Goal: Check status: Check status

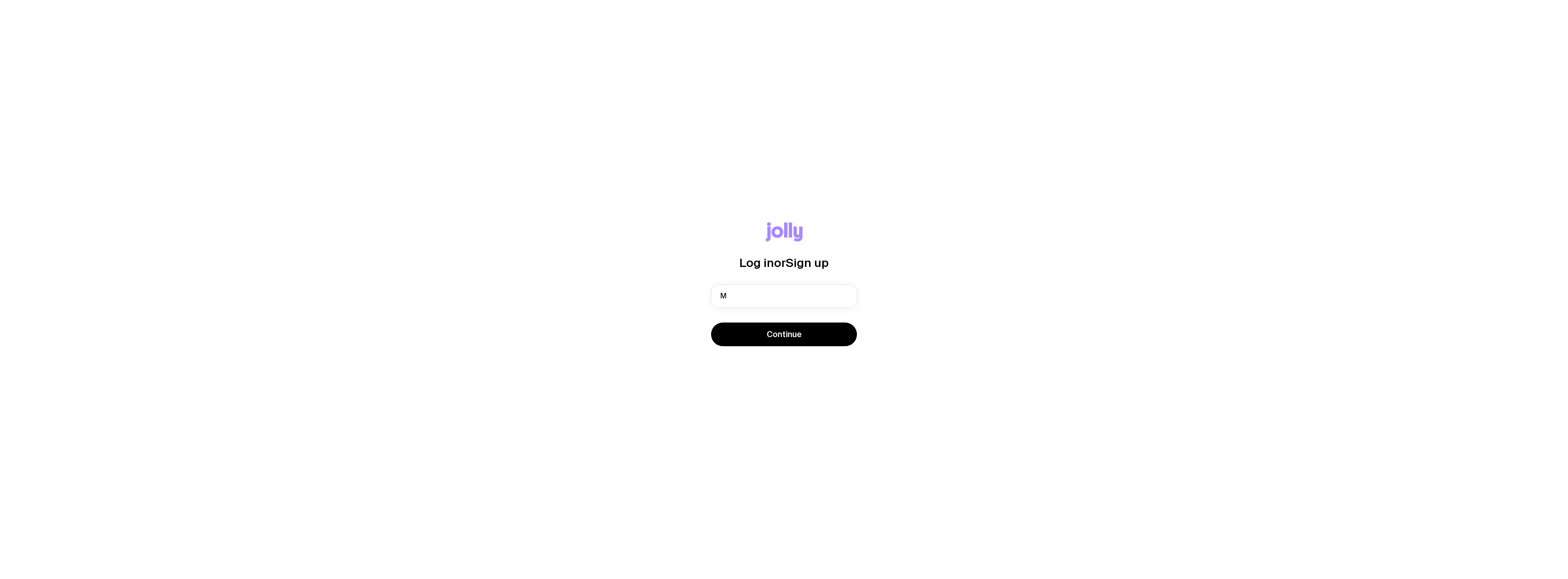
type input "[EMAIL_ADDRESS][DOMAIN_NAME]"
click at [766, 336] on button "Continue" at bounding box center [784, 334] width 146 height 24
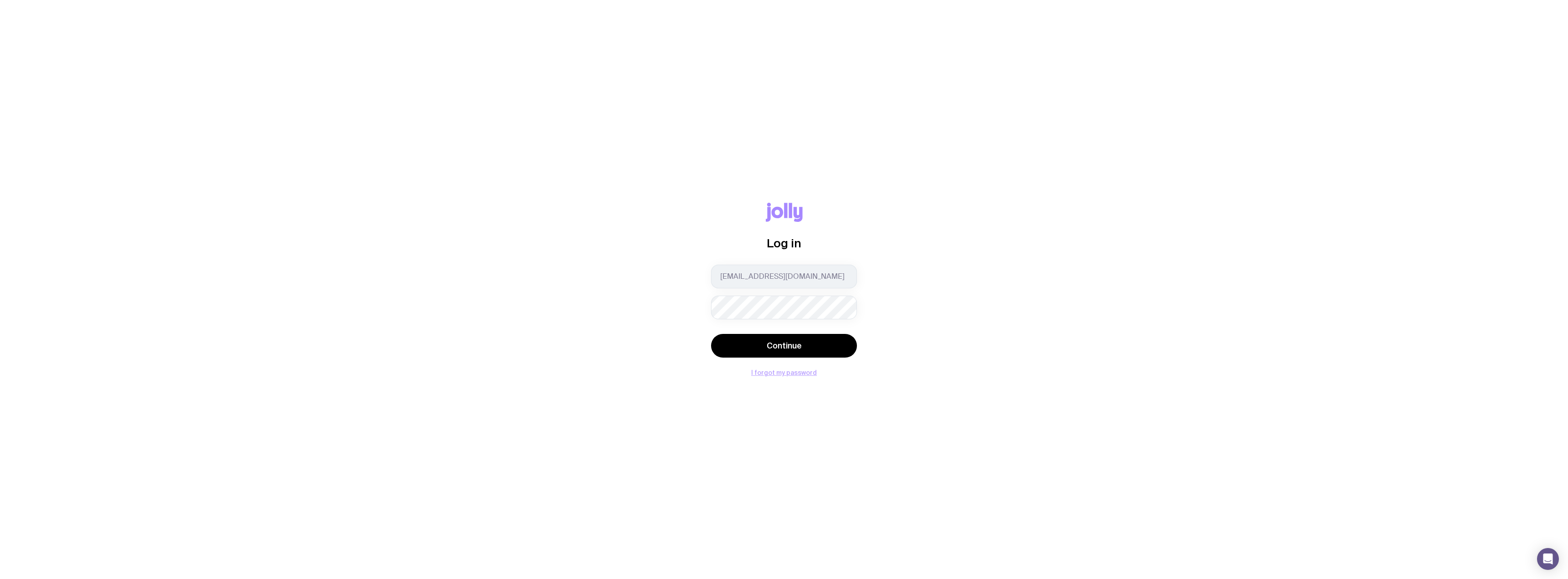
click at [783, 373] on button "I forgot my password" at bounding box center [784, 373] width 66 height 7
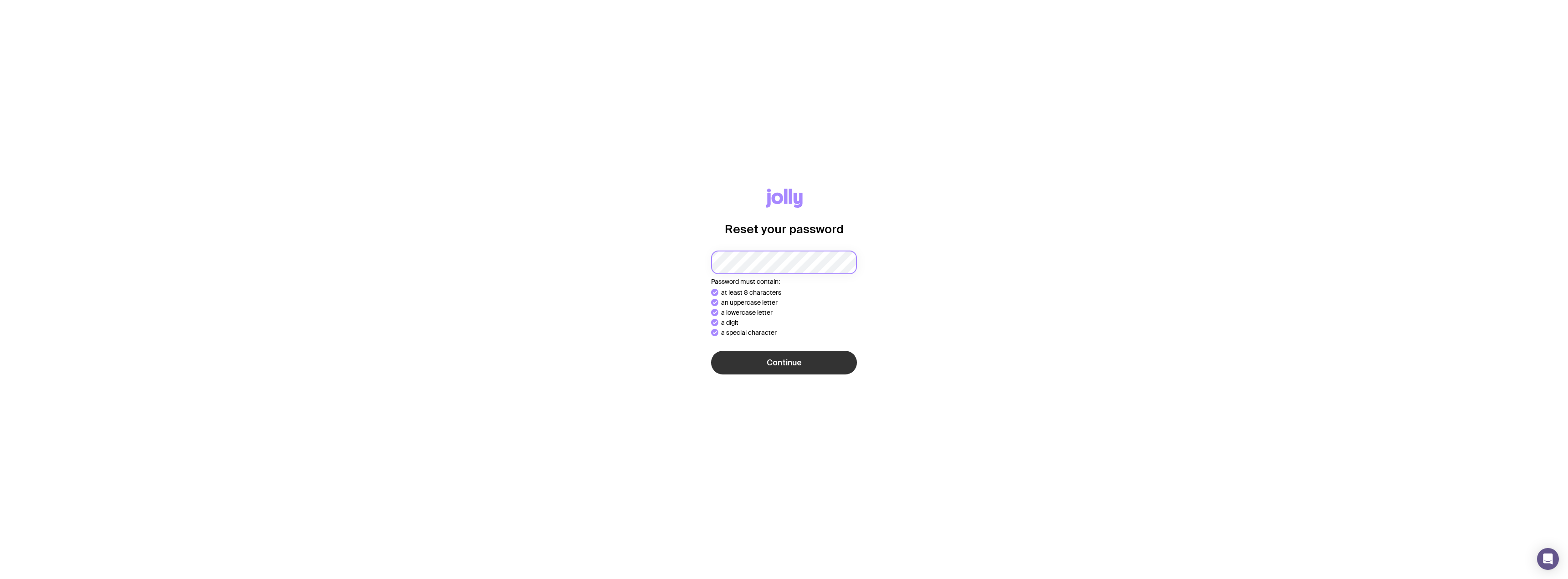
click at [711, 351] on button "Continue" at bounding box center [784, 362] width 146 height 24
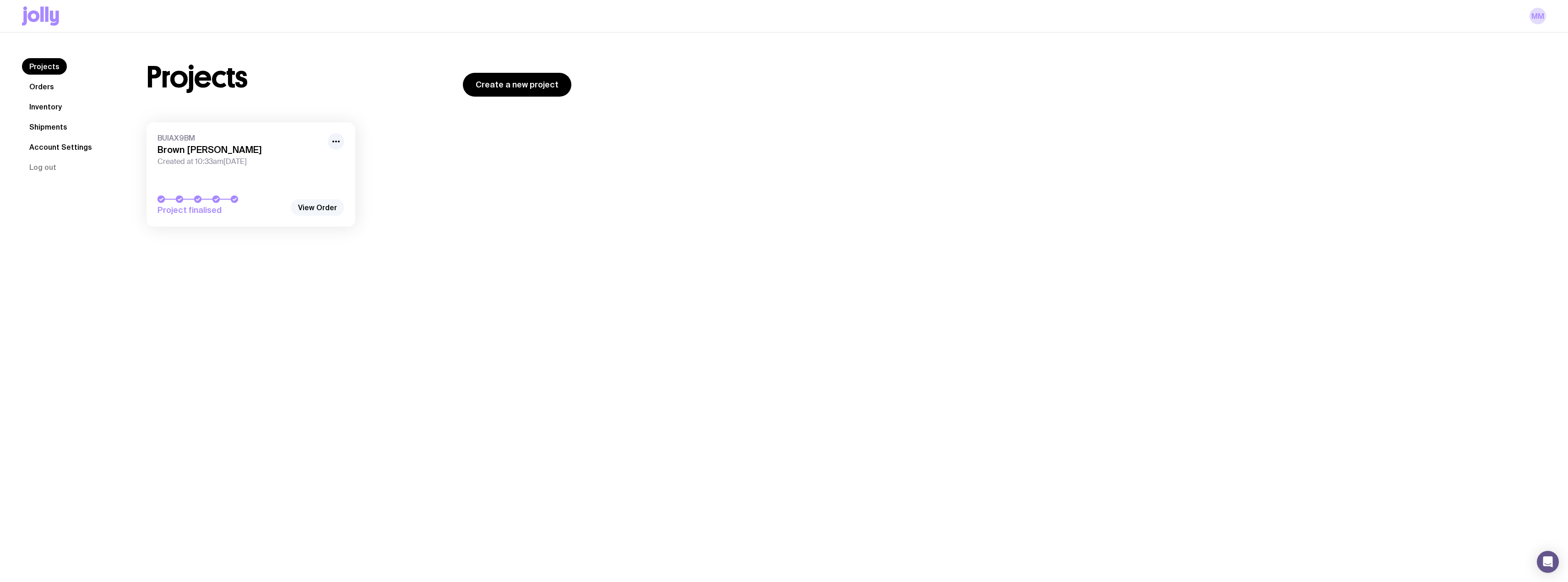
click at [323, 208] on link "View Order" at bounding box center [318, 207] width 54 height 17
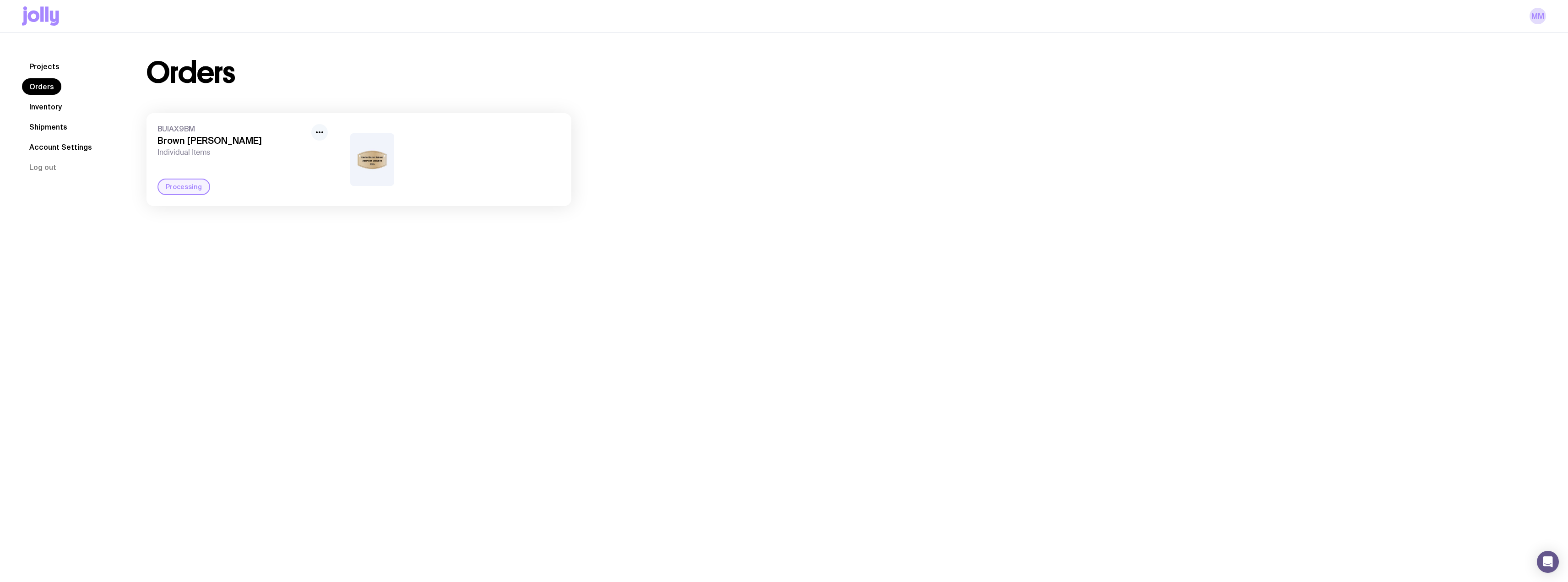
click at [320, 133] on icon "button" at bounding box center [320, 132] width 11 height 11
click at [205, 132] on span "BUIAX9BM" at bounding box center [233, 128] width 150 height 9
click at [204, 150] on span "Individual Items" at bounding box center [233, 152] width 150 height 9
click at [52, 127] on link "Shipments" at bounding box center [48, 127] width 53 height 17
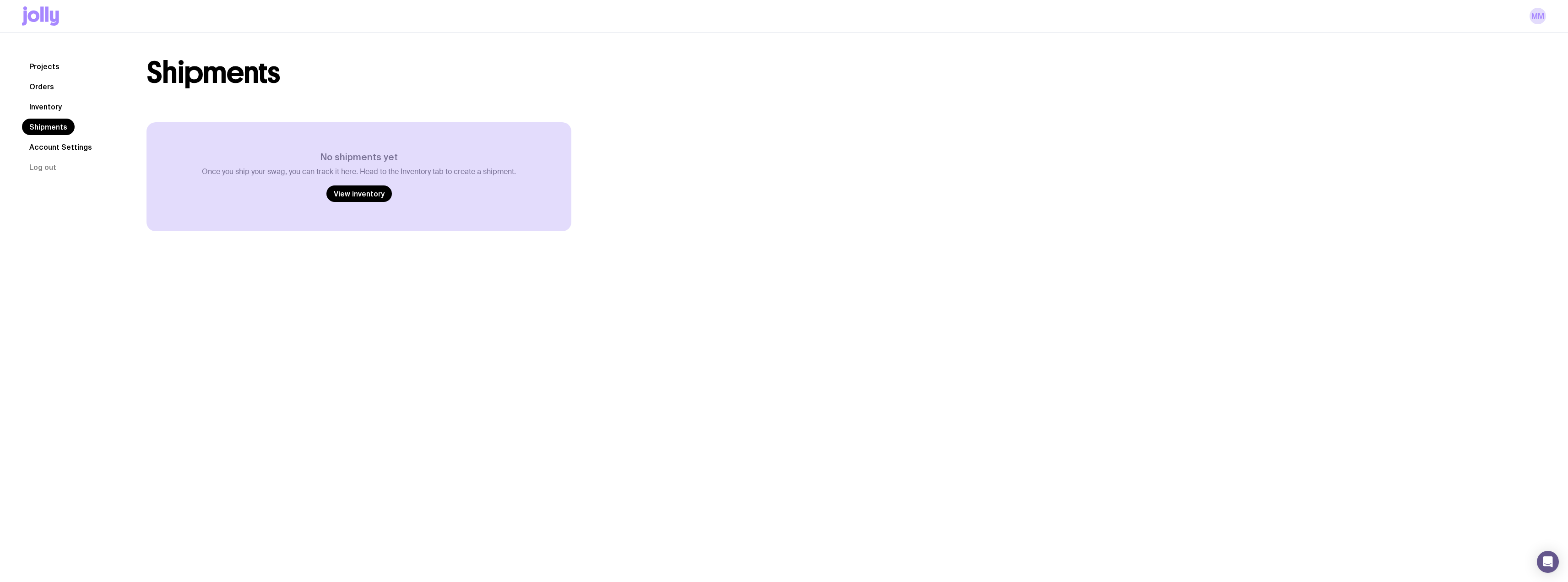
click at [52, 144] on link "Account Settings" at bounding box center [61, 147] width 78 height 17
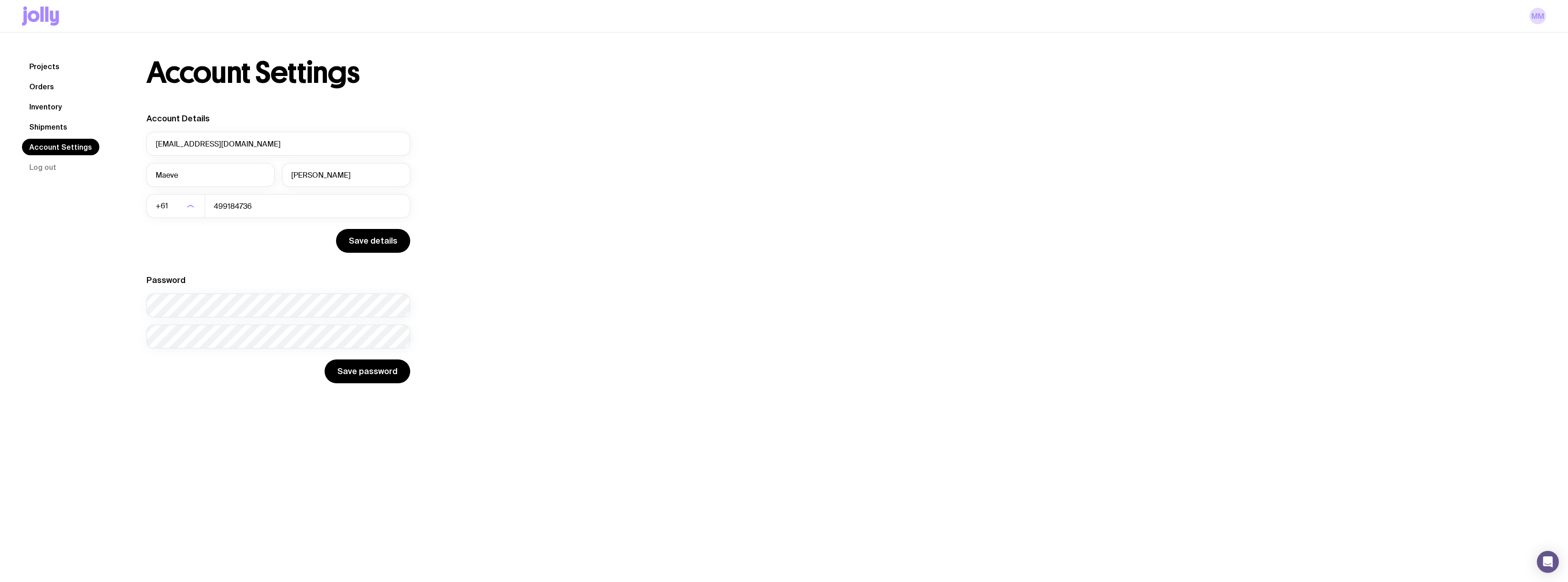
click at [34, 89] on link "Orders" at bounding box center [42, 86] width 39 height 17
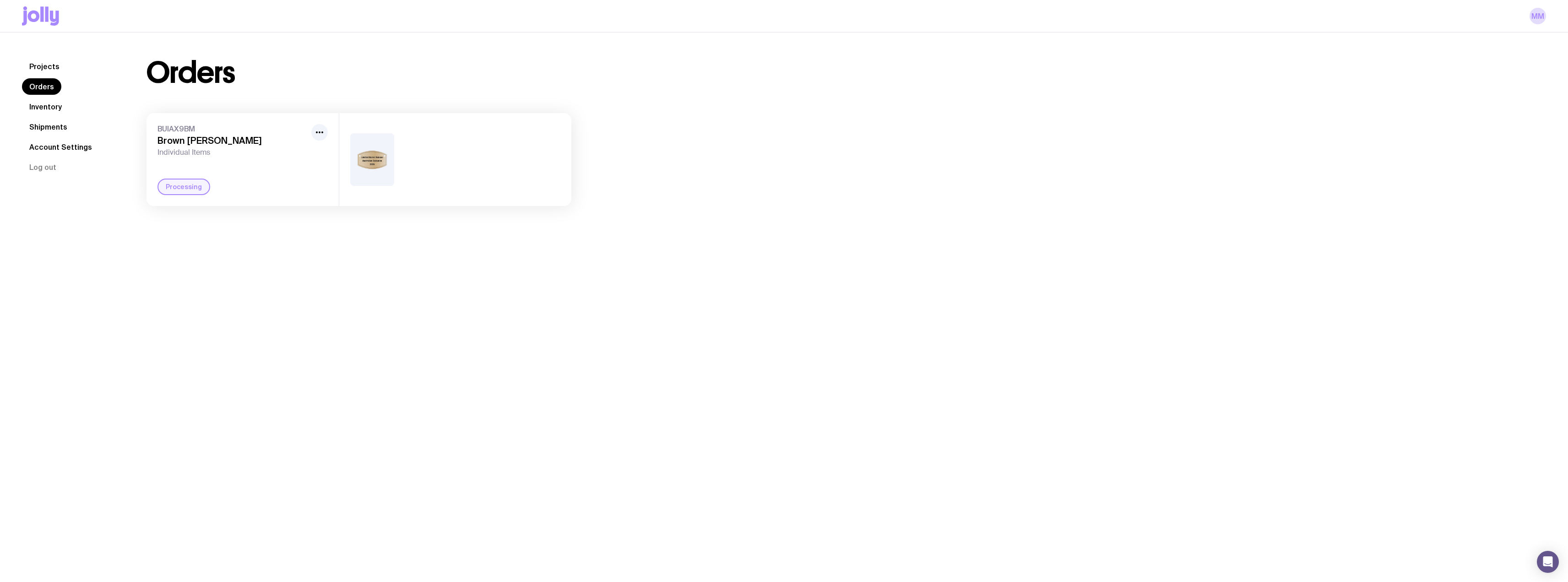
click at [190, 191] on div "Processing" at bounding box center [184, 186] width 53 height 17
click at [46, 64] on link "Projects" at bounding box center [44, 66] width 45 height 17
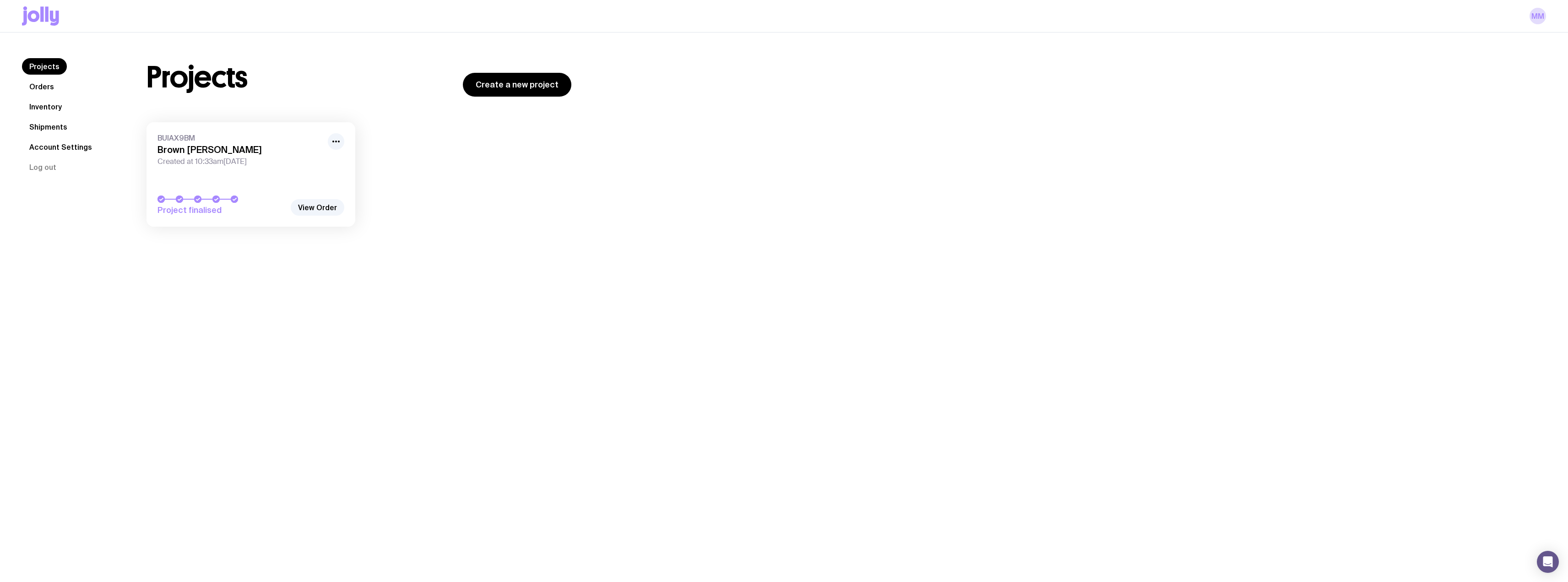
click at [273, 170] on link "BUIAX9BM Brown Forman Created at 10:33am, Fri 15th Aug 2025 Project finalised" at bounding box center [251, 174] width 208 height 105
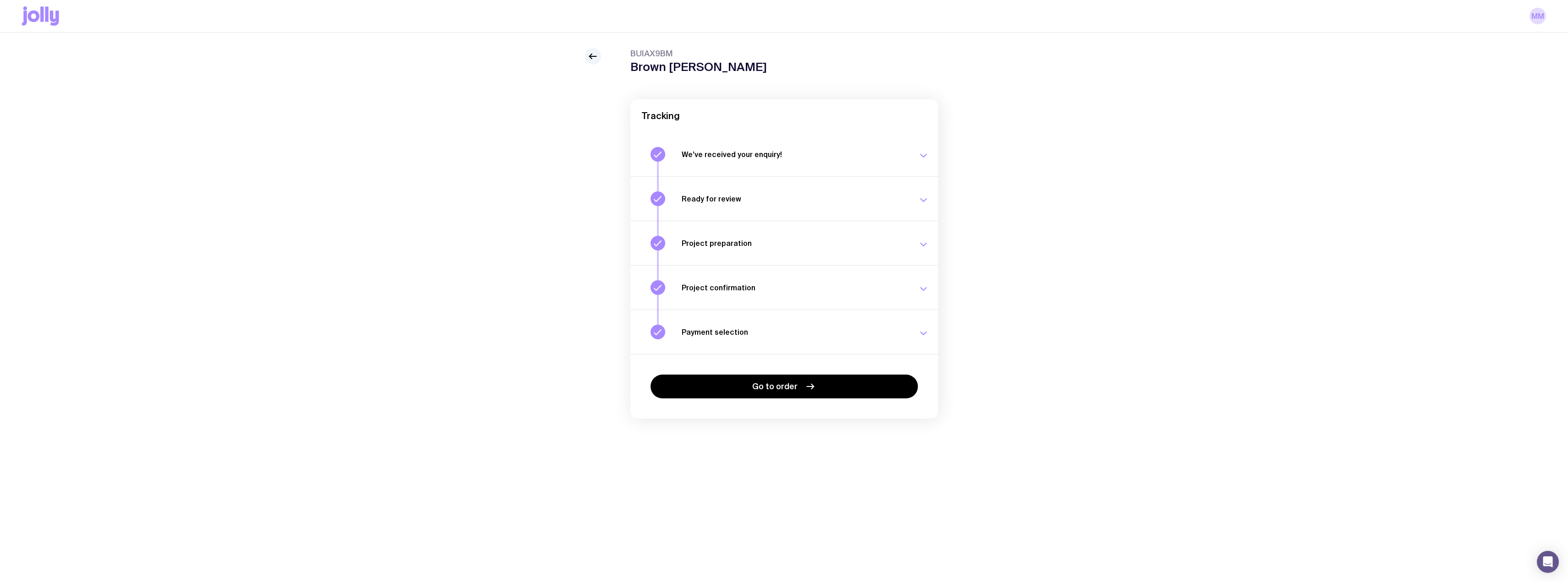
scroll to position [32, 0]
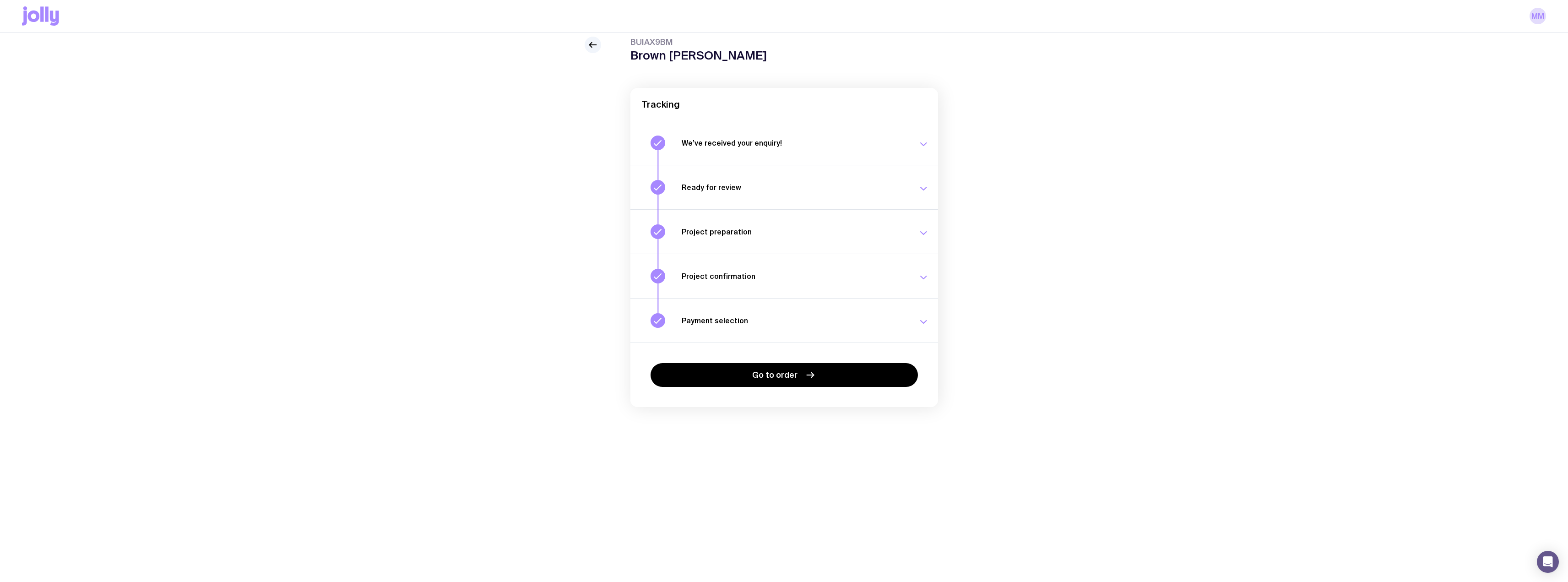
click at [924, 145] on icon "button" at bounding box center [924, 144] width 6 height 2
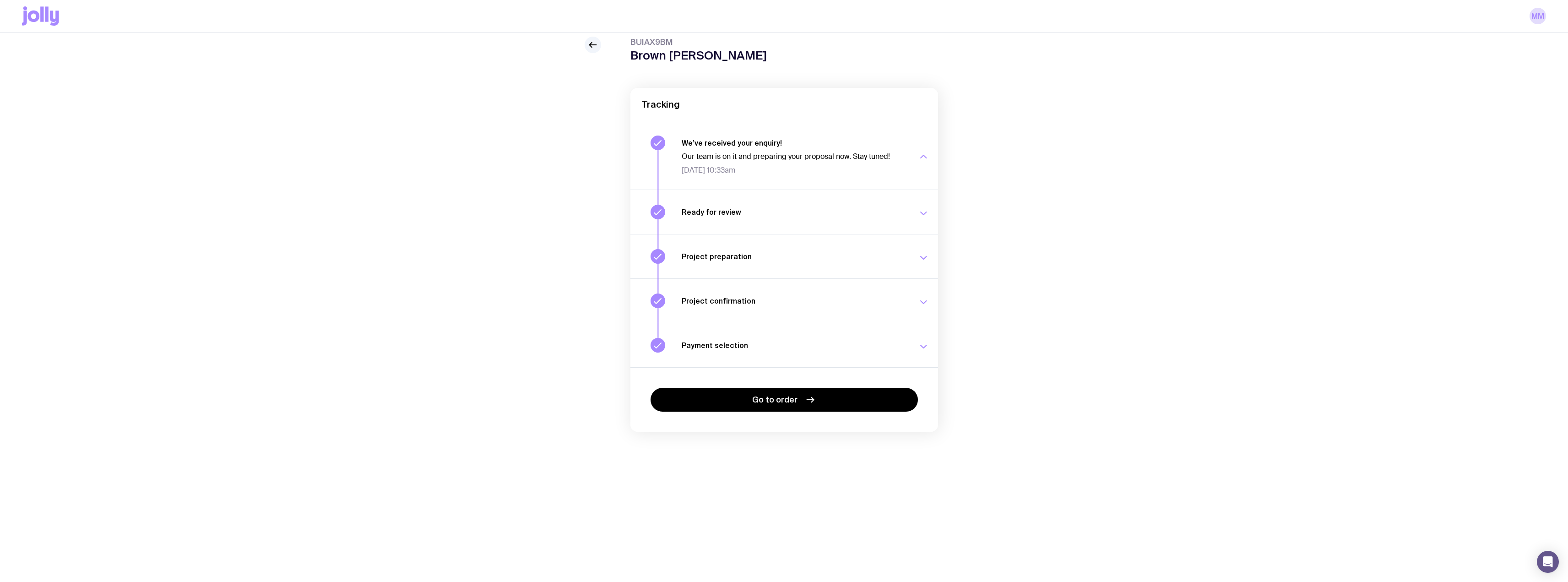
click at [924, 214] on icon "button" at bounding box center [924, 213] width 6 height 2
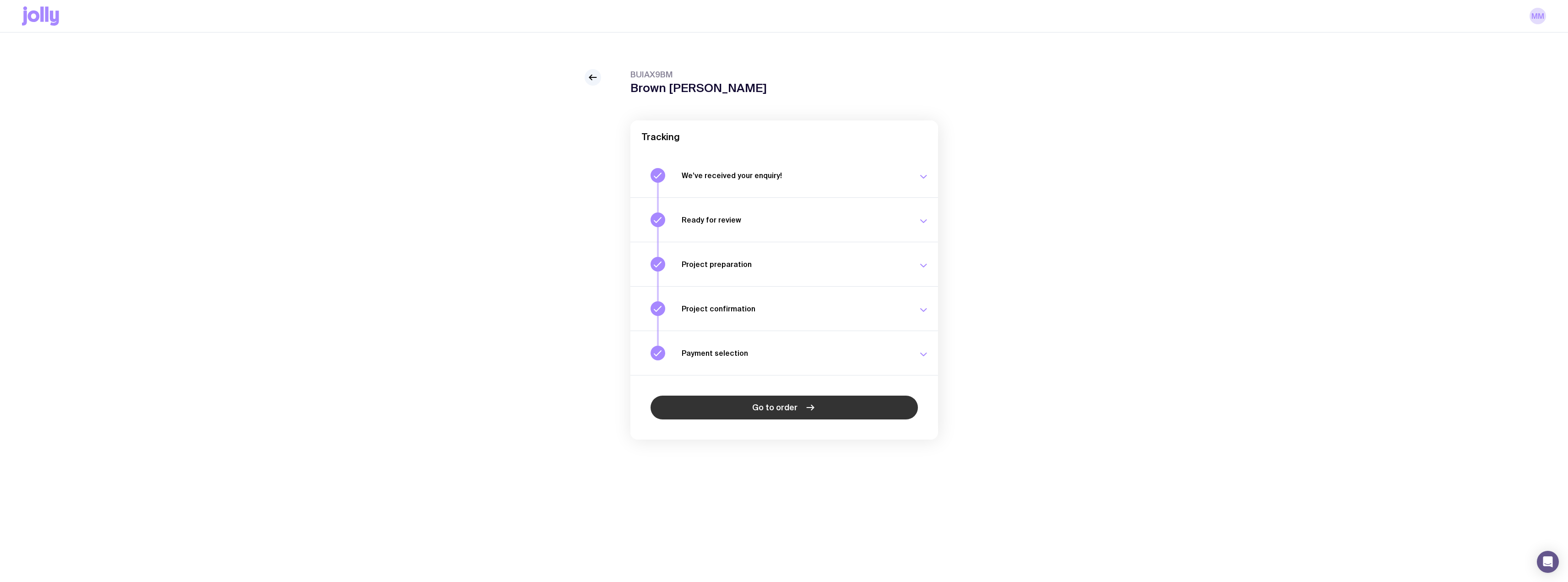
click at [758, 409] on span "Go to order" at bounding box center [775, 407] width 45 height 11
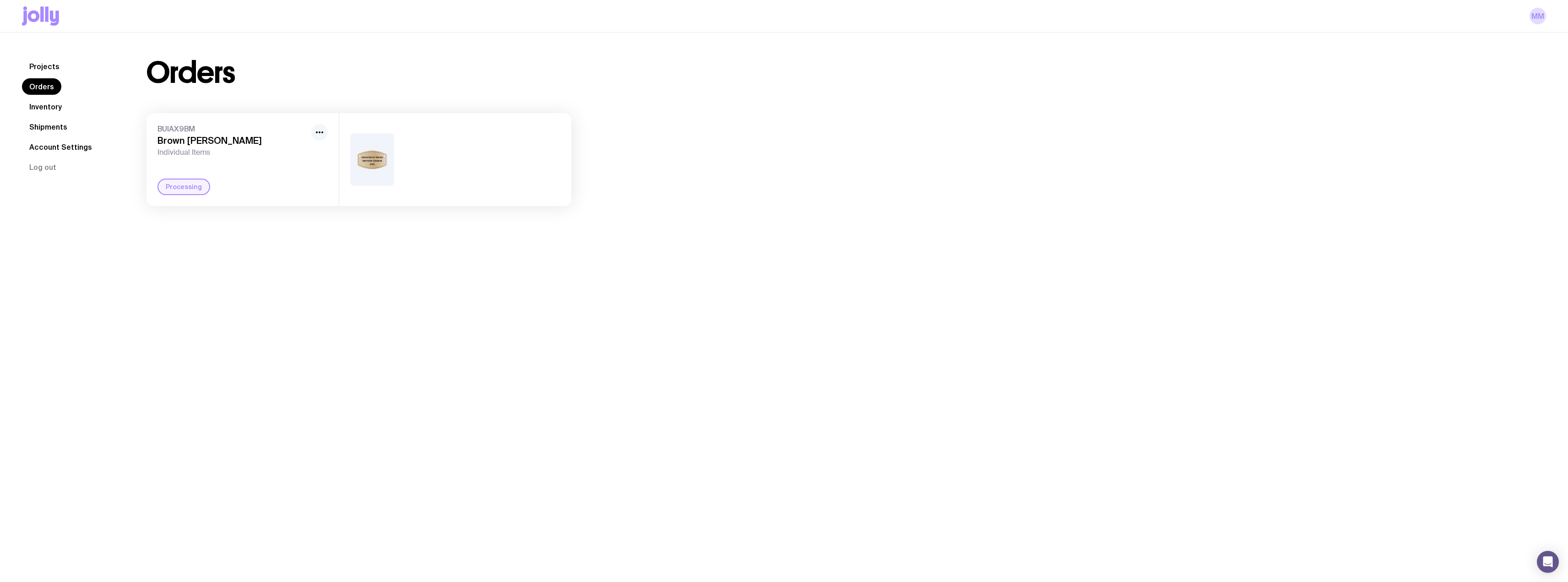
click at [318, 129] on icon "button" at bounding box center [320, 132] width 11 height 11
click at [314, 297] on div "Projects Orders Inventory Shipments Account Settings Log out Projects Orders In…" at bounding box center [784, 323] width 1568 height 582
click at [419, 162] on div at bounding box center [455, 160] width 232 height 93
click at [52, 100] on link "Inventory" at bounding box center [45, 106] width 47 height 17
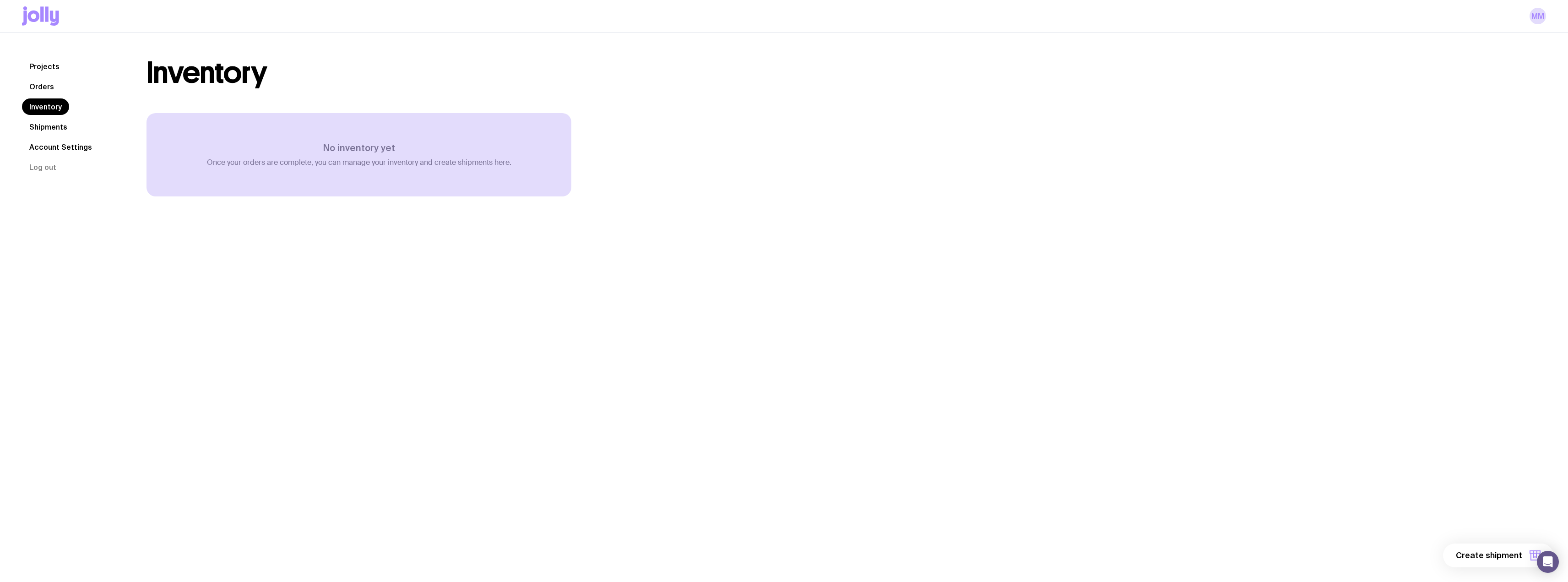
click at [46, 65] on link "Projects" at bounding box center [44, 66] width 45 height 17
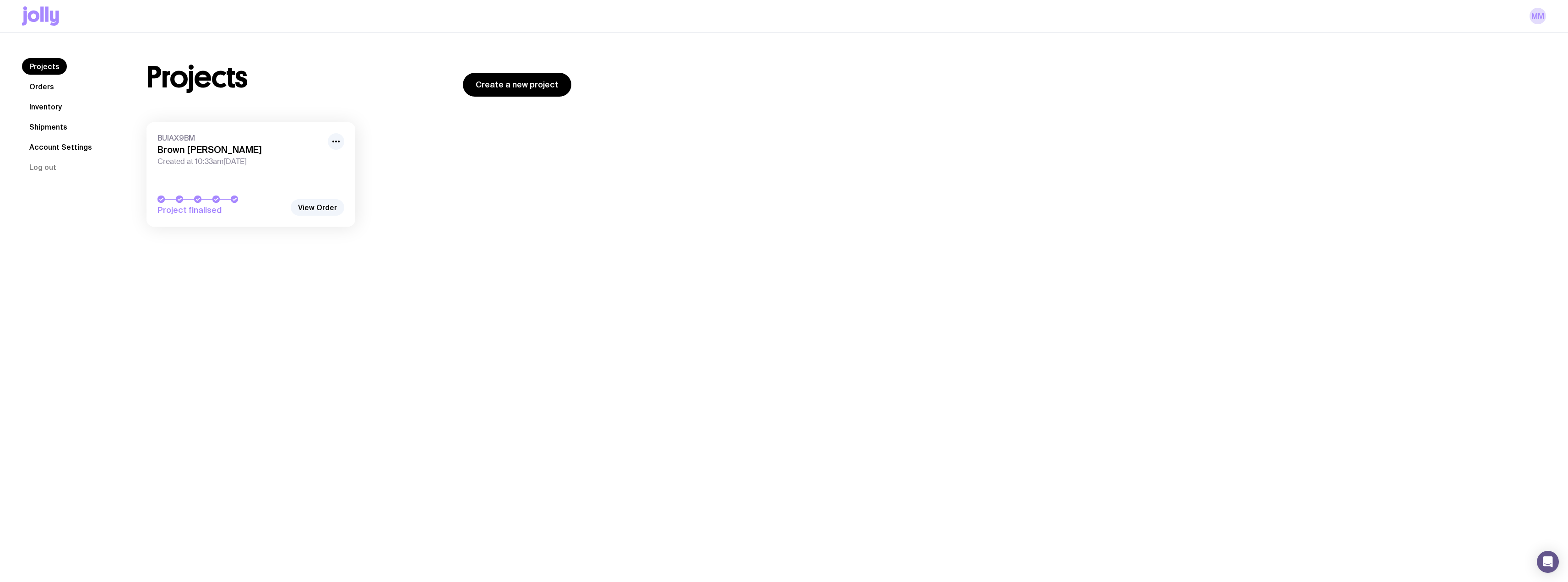
click at [62, 146] on link "Account Settings" at bounding box center [61, 147] width 78 height 17
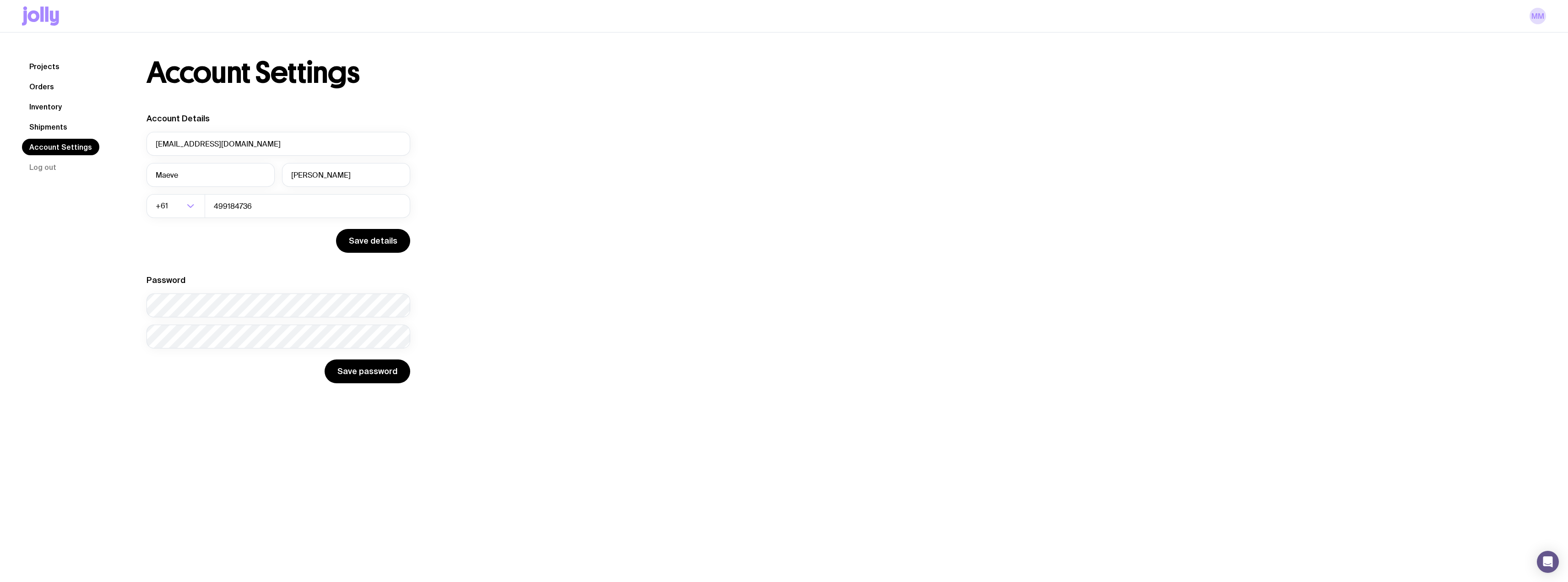
click at [42, 68] on link "Projects" at bounding box center [44, 66] width 45 height 17
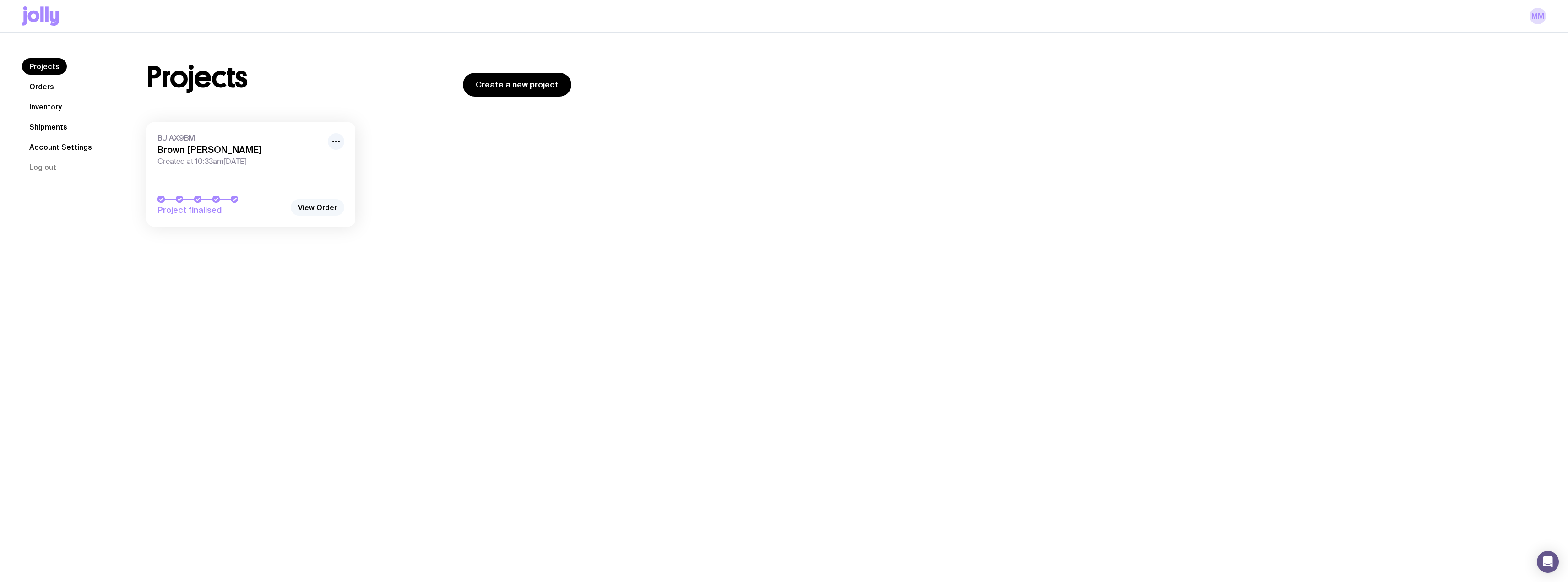
click at [323, 207] on link "View Order" at bounding box center [318, 207] width 54 height 17
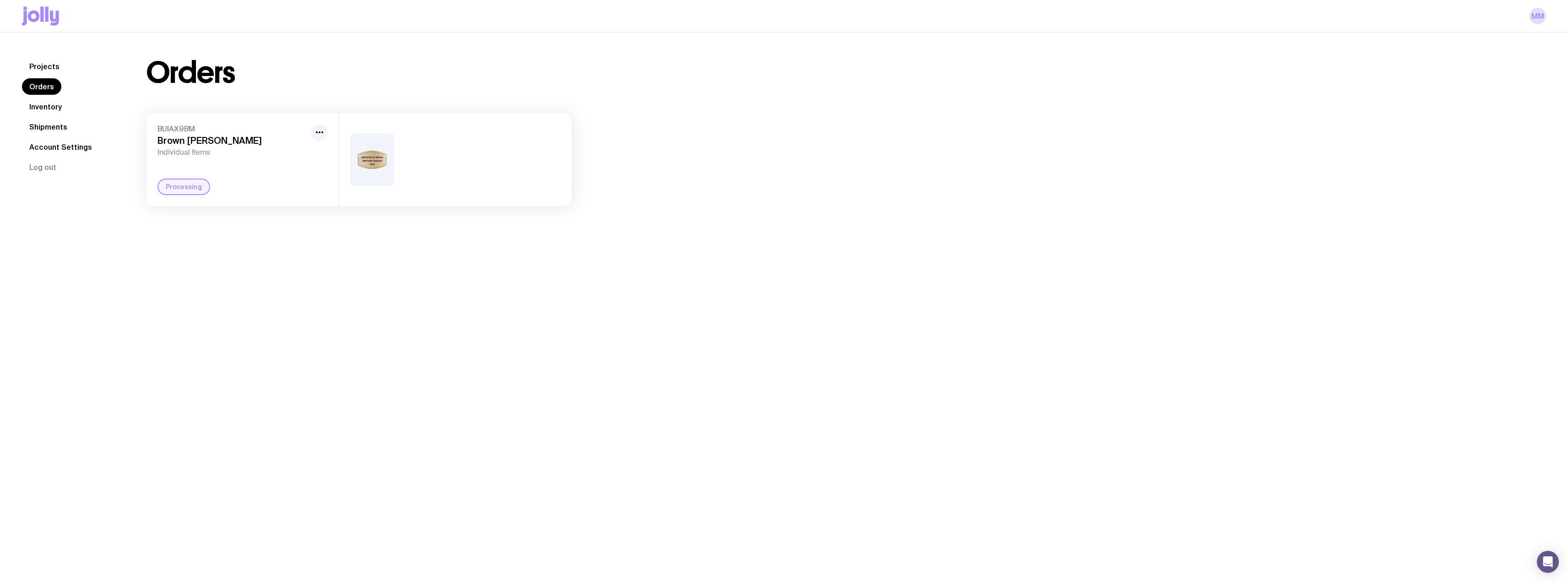
click at [375, 161] on img at bounding box center [372, 160] width 44 height 53
click at [316, 131] on icon "button" at bounding box center [320, 132] width 11 height 11
click at [370, 163] on img at bounding box center [372, 160] width 44 height 53
click at [62, 65] on link "Projects" at bounding box center [44, 66] width 45 height 17
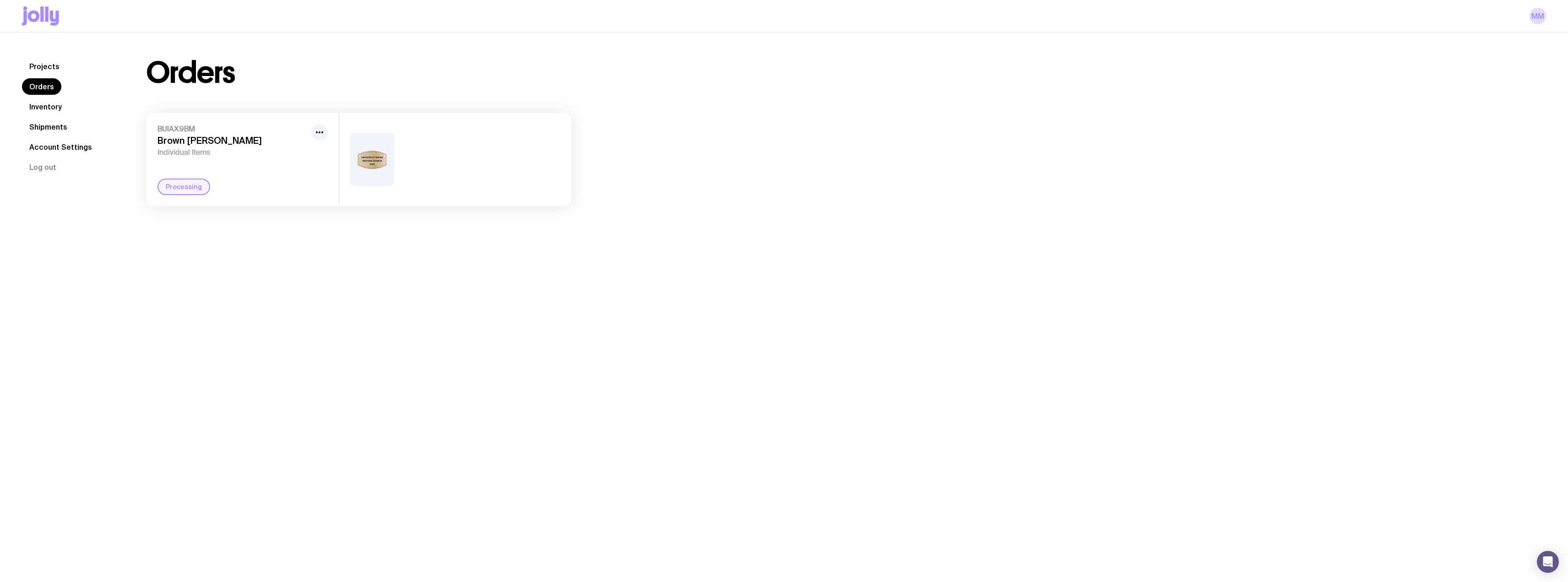
click at [193, 190] on div "Processing" at bounding box center [184, 186] width 53 height 17
click at [372, 155] on img at bounding box center [372, 160] width 44 height 53
drag, startPoint x: 334, startPoint y: 122, endPoint x: 324, endPoint y: 133, distance: 14.9
click at [331, 127] on div "BUIAX9BM Brown Forman Individual Items Processing" at bounding box center [243, 160] width 193 height 93
click at [163, 138] on h3 "Brown [PERSON_NAME]" at bounding box center [233, 141] width 150 height 11
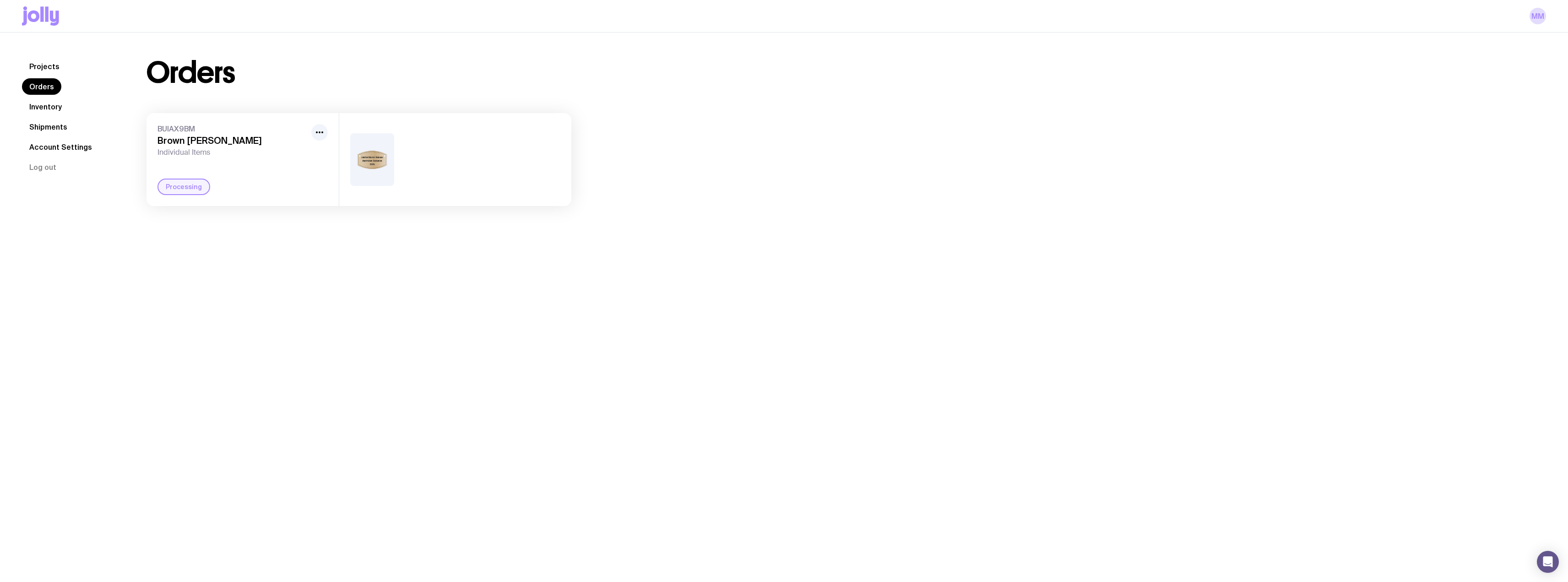
click at [41, 63] on link "Projects" at bounding box center [44, 66] width 45 height 17
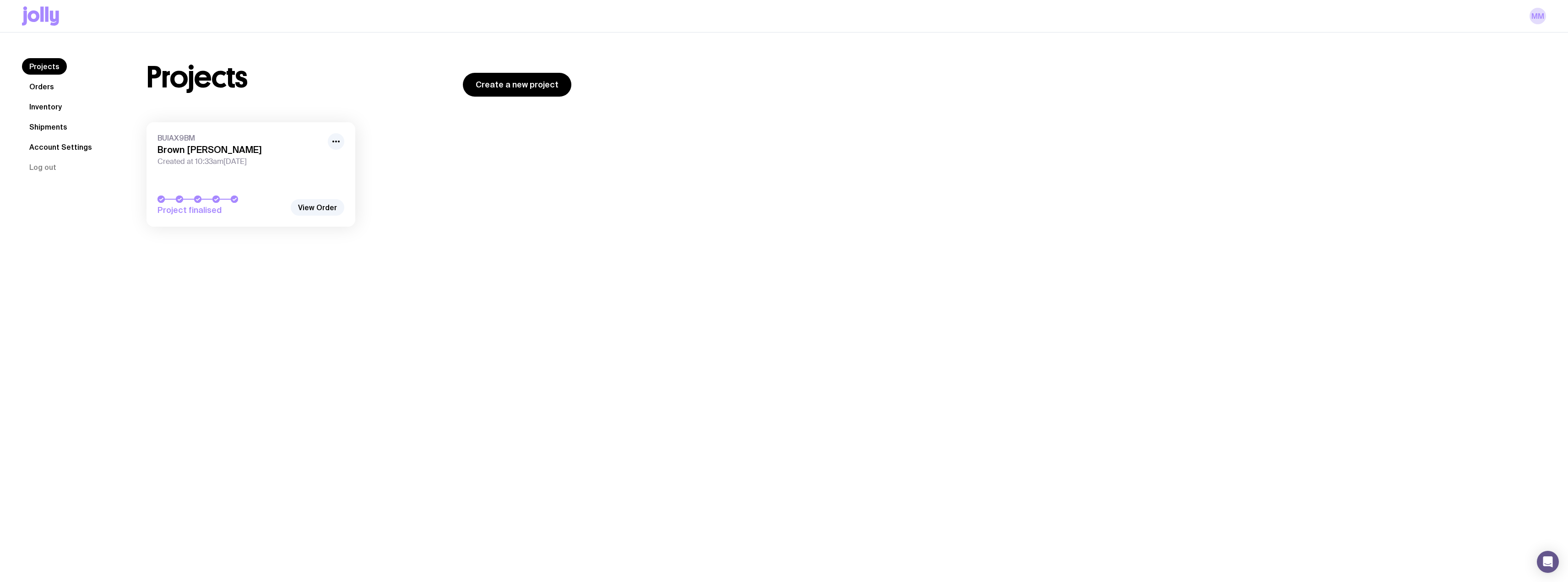
click at [271, 152] on h3 "Brown [PERSON_NAME]" at bounding box center [240, 150] width 165 height 11
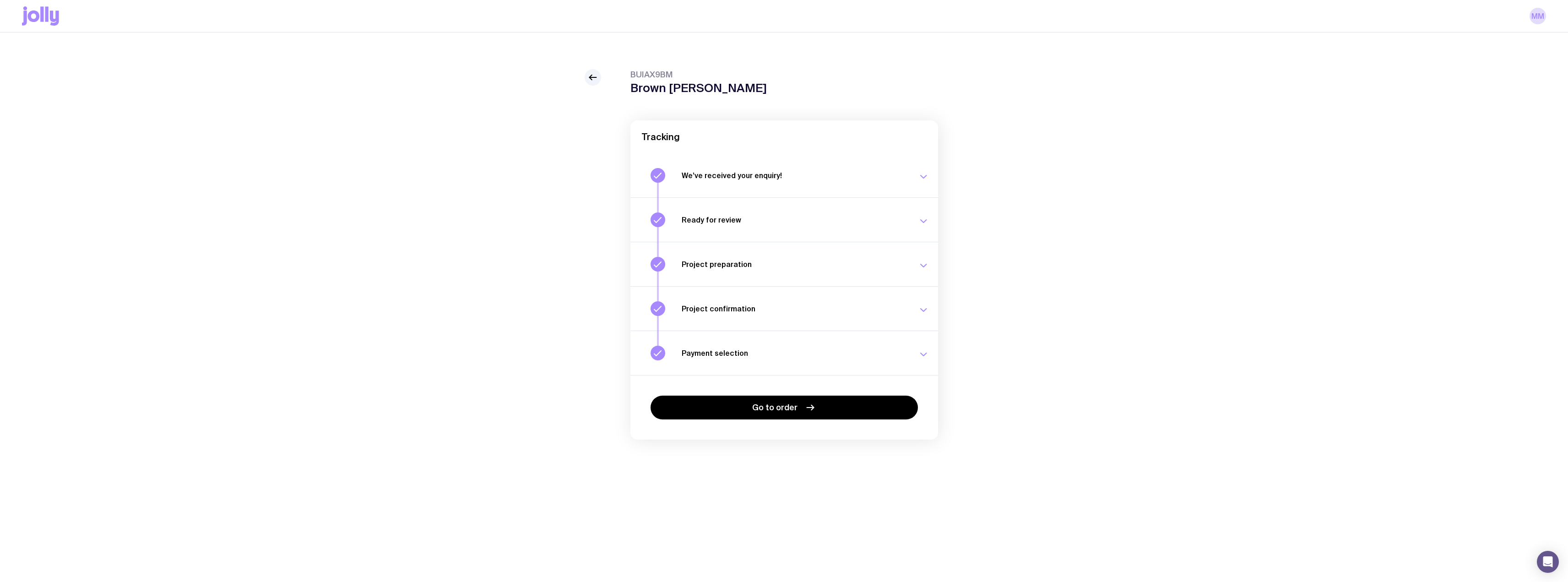
click at [793, 355] on h3 "Payment selection" at bounding box center [794, 353] width 225 height 9
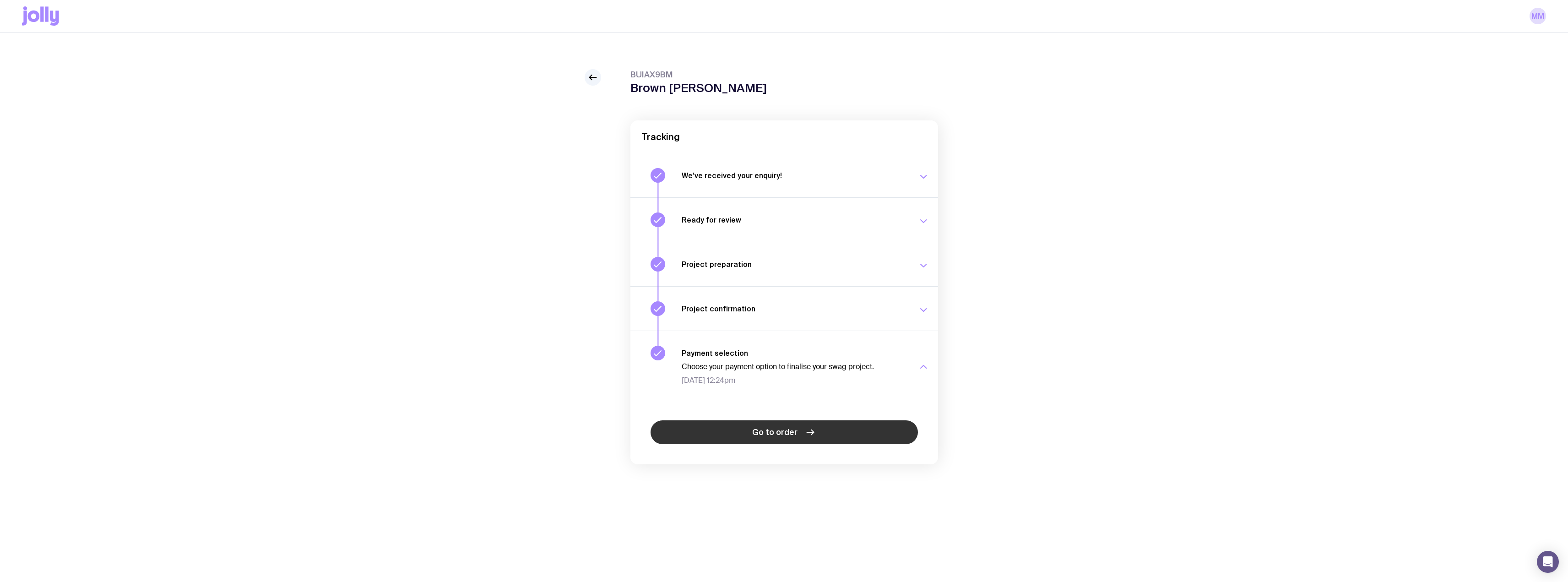
click at [806, 429] on icon at bounding box center [810, 432] width 11 height 11
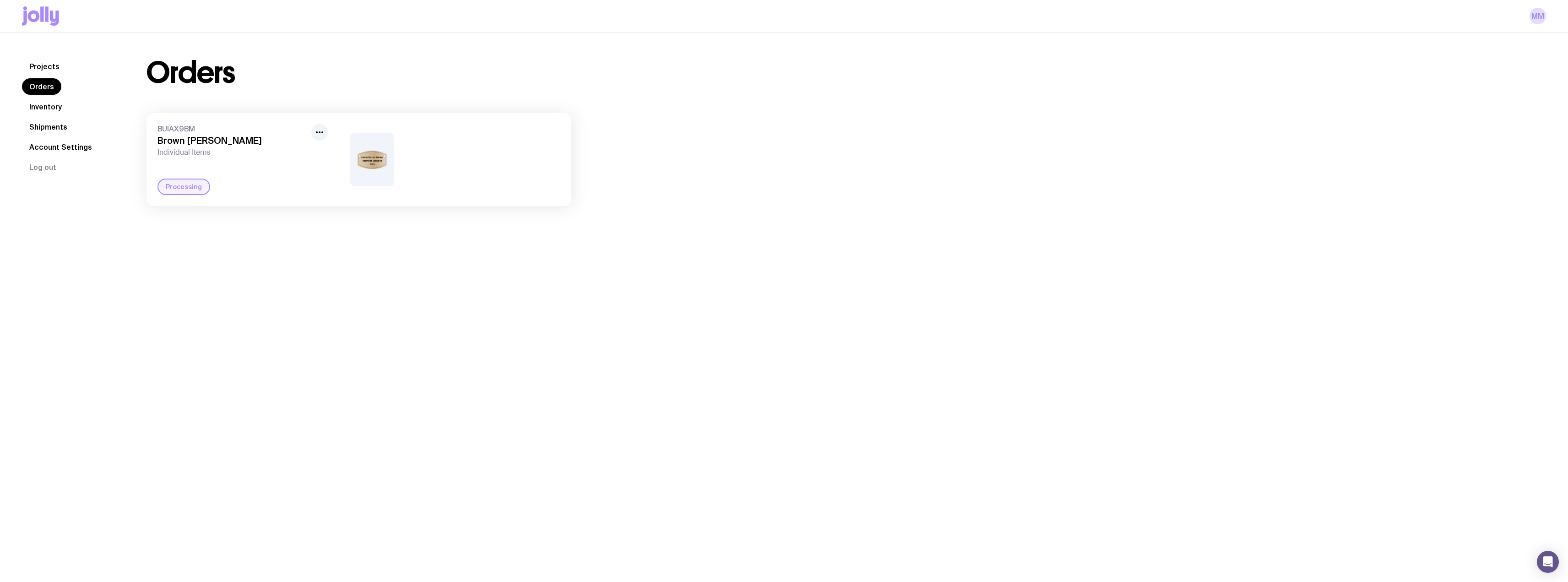
click at [395, 170] on div at bounding box center [455, 160] width 232 height 93
click at [317, 133] on circle "button" at bounding box center [317, 132] width 2 height 2
click at [188, 187] on div "Processing" at bounding box center [184, 186] width 53 height 17
click at [337, 172] on div "BUIAX9BM Brown Forman Individual Items Rename Processing" at bounding box center [243, 160] width 193 height 93
click at [24, 61] on link "Projects" at bounding box center [44, 66] width 45 height 17
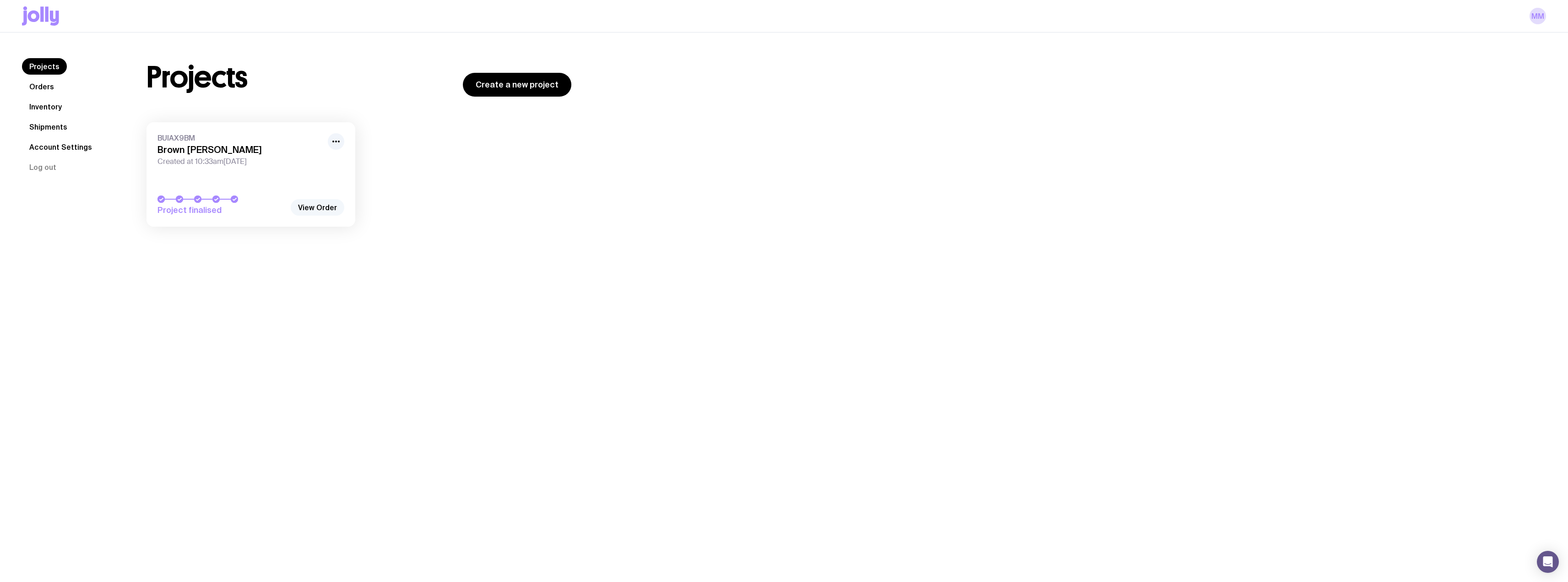
click at [322, 208] on link "View Order" at bounding box center [318, 207] width 54 height 17
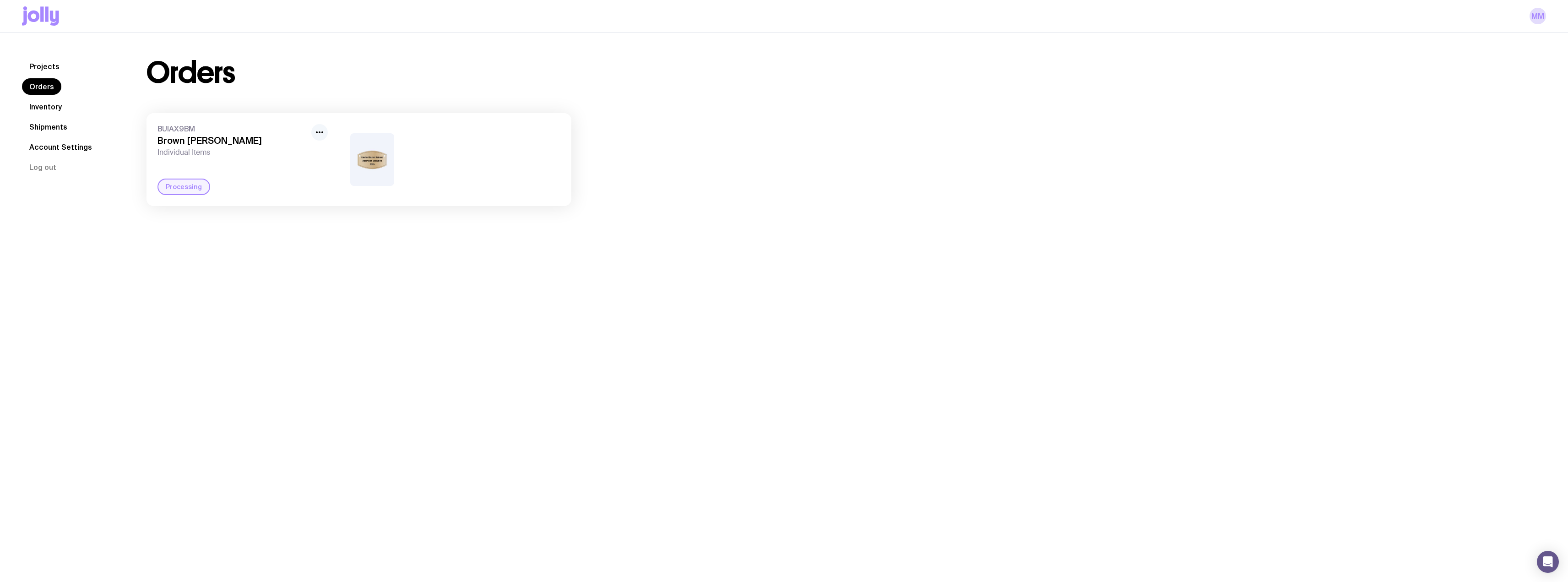
click at [318, 131] on icon "button" at bounding box center [320, 132] width 11 height 11
click at [369, 158] on img at bounding box center [372, 160] width 44 height 53
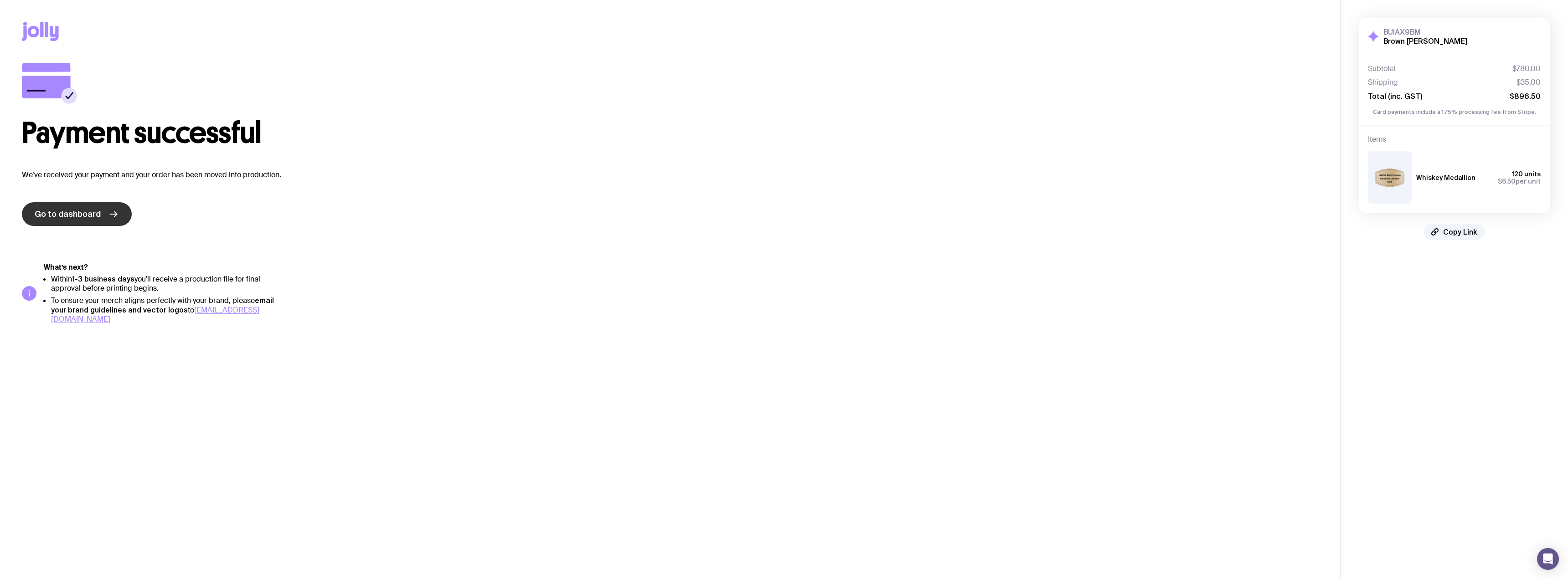
click at [99, 214] on link "Go to dashboard" at bounding box center [77, 213] width 110 height 24
click at [1462, 234] on span "Copy Link" at bounding box center [1460, 232] width 34 height 9
